Goal: Entertainment & Leisure: Consume media (video, audio)

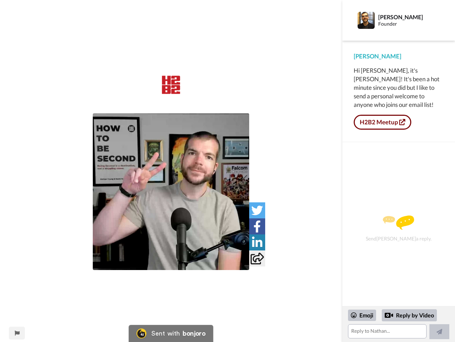
click at [171, 191] on img at bounding box center [171, 191] width 157 height 157
click at [257, 210] on icon at bounding box center [258, 210] width 12 height 12
click at [257, 226] on icon at bounding box center [257, 226] width 7 height 12
click at [257, 242] on icon at bounding box center [257, 242] width 10 height 12
click at [257, 258] on icon at bounding box center [257, 258] width 13 height 12
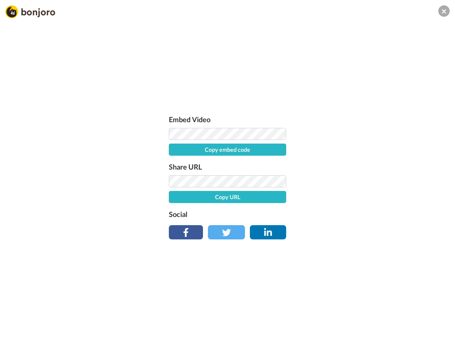
click at [17, 333] on div "Embed Video Copy embed code Share URL Copy URL Social" at bounding box center [227, 209] width 455 height 342
click at [399, 324] on div "Embed Video Copy embed code Share URL Copy URL Social" at bounding box center [227, 209] width 455 height 342
click at [363, 315] on div "Embed Video Copy embed code Share URL Copy URL Social" at bounding box center [227, 209] width 455 height 342
click at [410, 315] on div "Embed Video Copy embed code Share URL Copy URL Social" at bounding box center [227, 209] width 455 height 342
click at [440, 331] on div "Embed Video Copy embed code Share URL Copy URL Social" at bounding box center [227, 209] width 455 height 342
